Goal: Find specific page/section

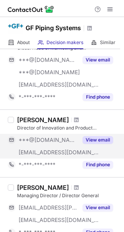
scroll to position [77, 0]
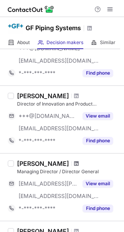
click at [74, 163] on span at bounding box center [76, 164] width 5 height 6
